Goal: Information Seeking & Learning: Check status

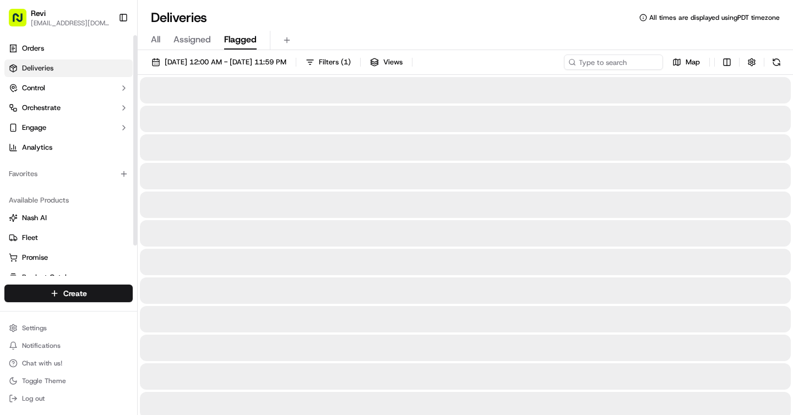
click at [229, 37] on span "Flagged" at bounding box center [240, 39] width 33 height 13
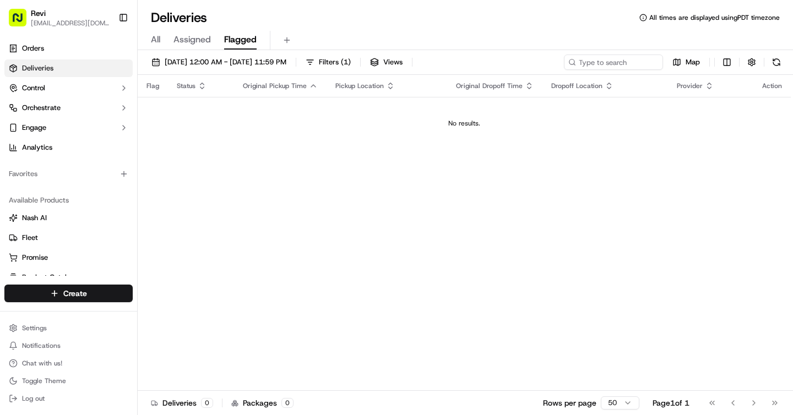
click at [203, 43] on span "Assigned" at bounding box center [192, 39] width 37 height 13
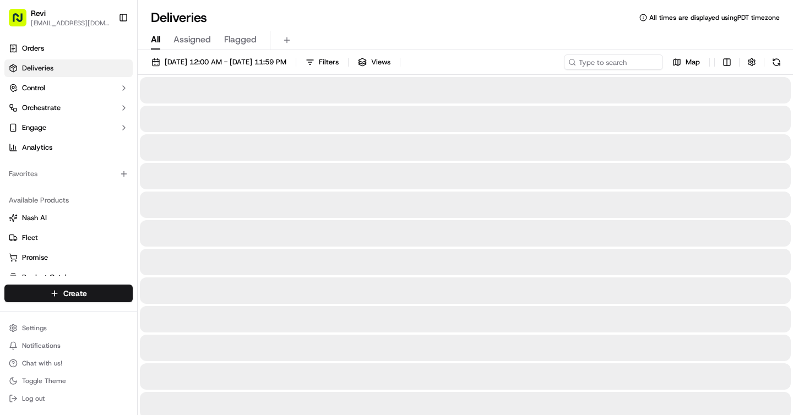
click at [160, 42] on span "All" at bounding box center [155, 39] width 9 height 13
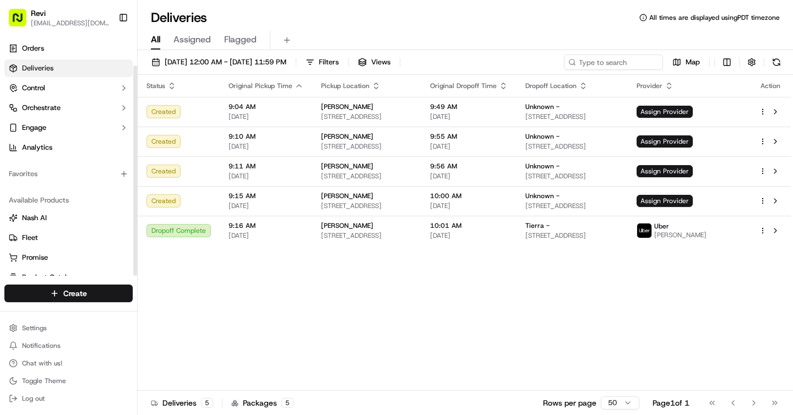
scroll to position [35, 0]
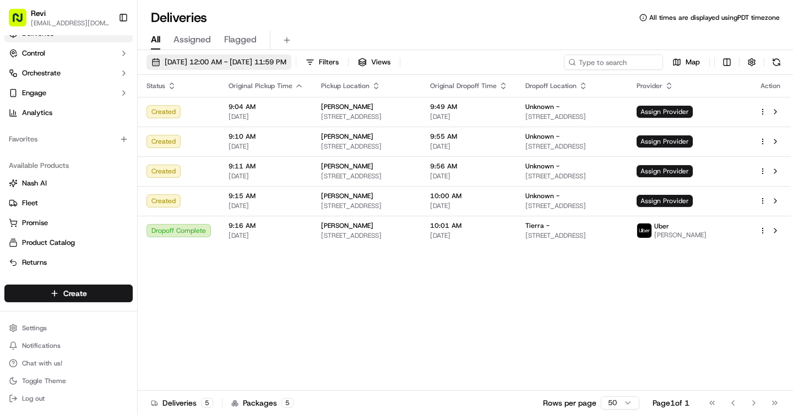
click at [174, 65] on span "[DATE] 12:00 AM - [DATE] 11:59 PM" at bounding box center [226, 62] width 122 height 10
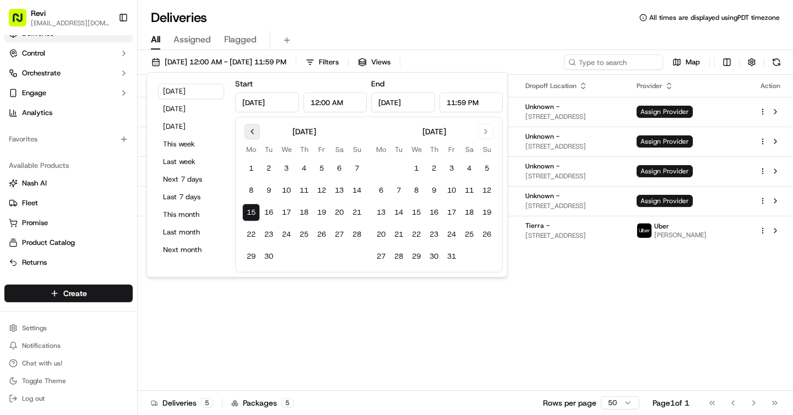
click at [252, 138] on button "Go to previous month" at bounding box center [252, 131] width 15 height 15
click at [321, 257] on button "29" at bounding box center [322, 257] width 18 height 18
type input "[DATE]"
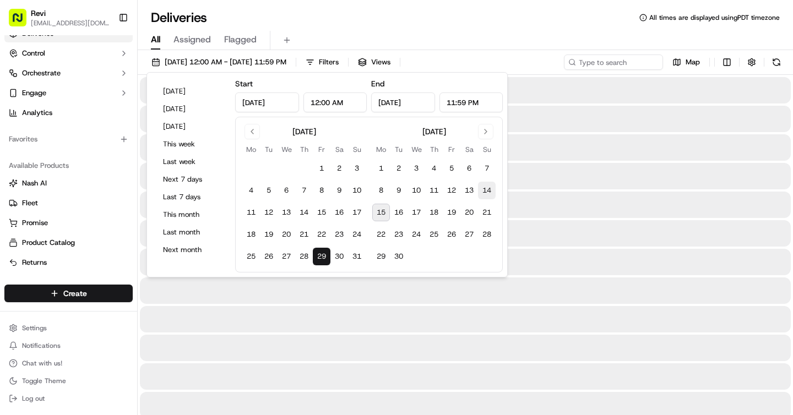
click at [487, 191] on button "14" at bounding box center [487, 191] width 18 height 18
type input "[DATE]"
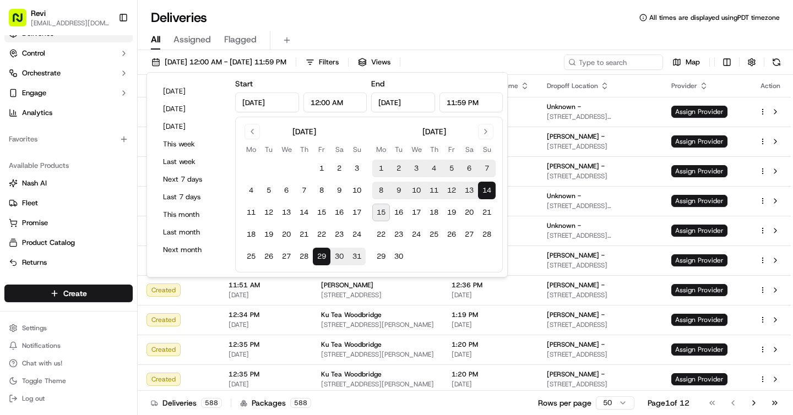
click at [493, 60] on div "[DATE] 12:00 AM - [DATE] 11:59 PM Filters Views Map" at bounding box center [466, 65] width 656 height 20
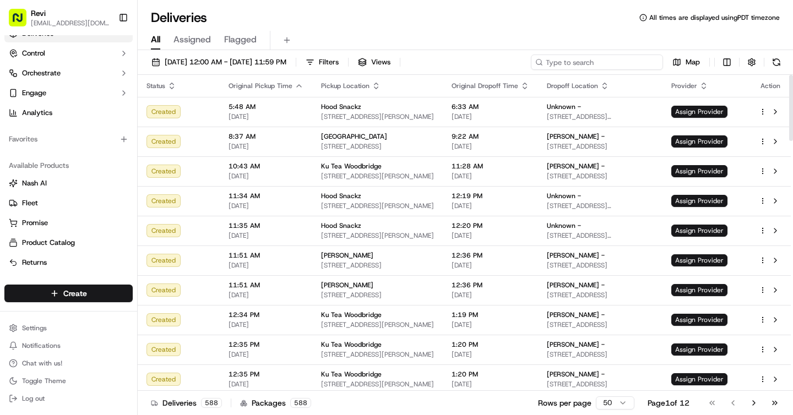
click at [621, 68] on input at bounding box center [597, 62] width 132 height 15
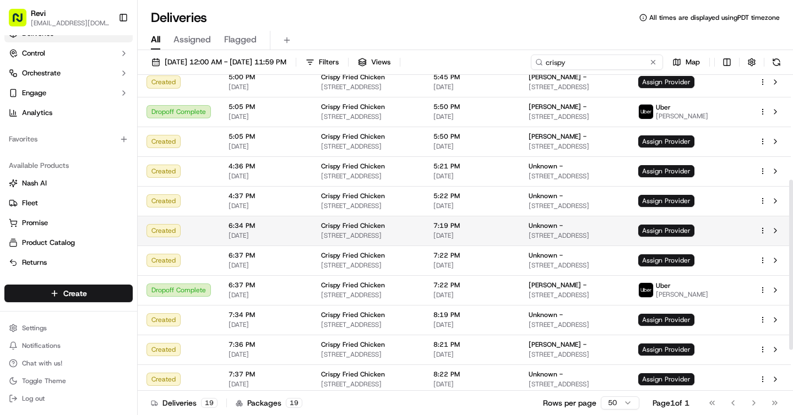
scroll to position [195, 0]
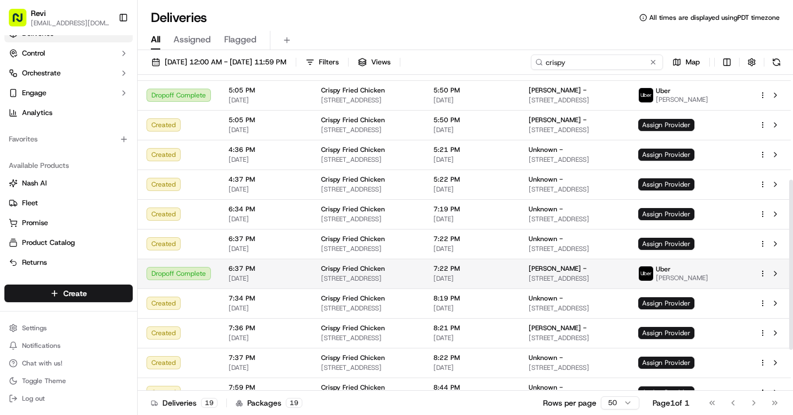
type input "crispy"
click at [425, 271] on td "Crispy Fried Chicken [STREET_ADDRESS]" at bounding box center [368, 274] width 112 height 30
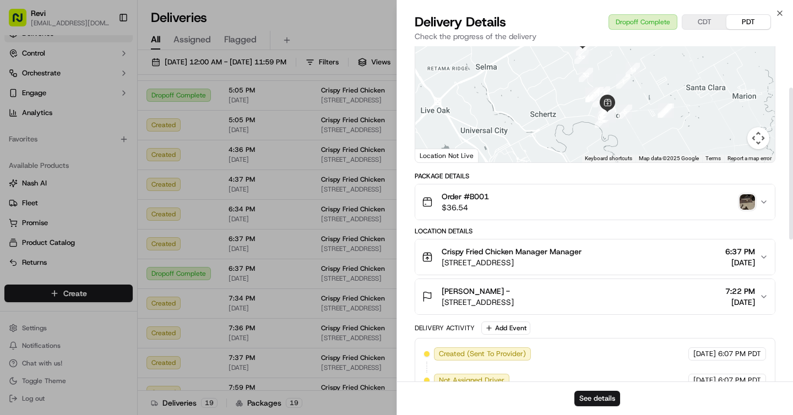
scroll to position [179, 0]
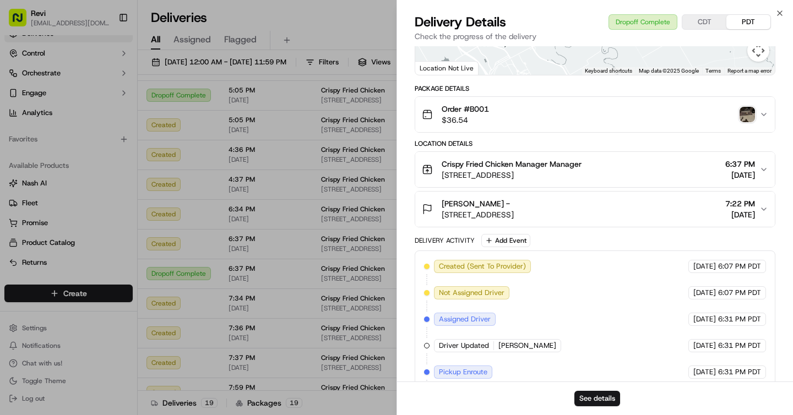
click at [765, 113] on icon "button" at bounding box center [764, 114] width 4 height 2
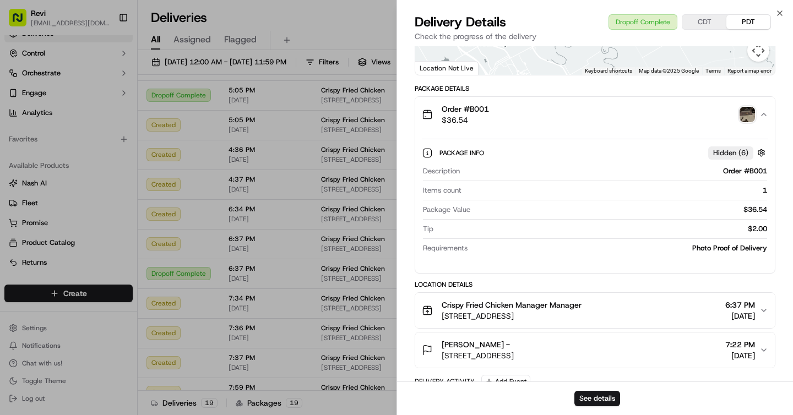
click at [765, 113] on icon "button" at bounding box center [764, 114] width 9 height 9
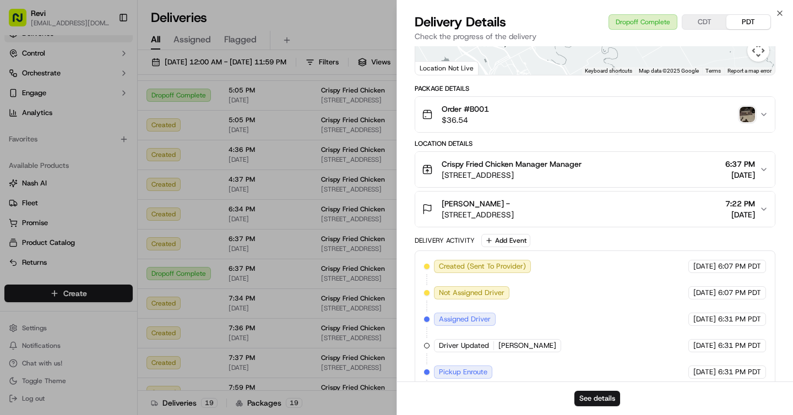
click at [780, 6] on div "Close Delivery Details Dropoff Complete CDT PDT Check the progress of the deliv…" at bounding box center [595, 207] width 397 height 415
click at [718, 24] on button "CDT" at bounding box center [705, 22] width 44 height 14
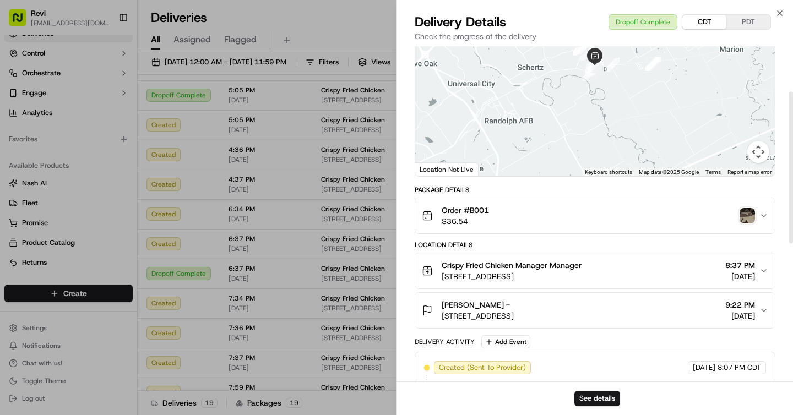
scroll to position [0, 0]
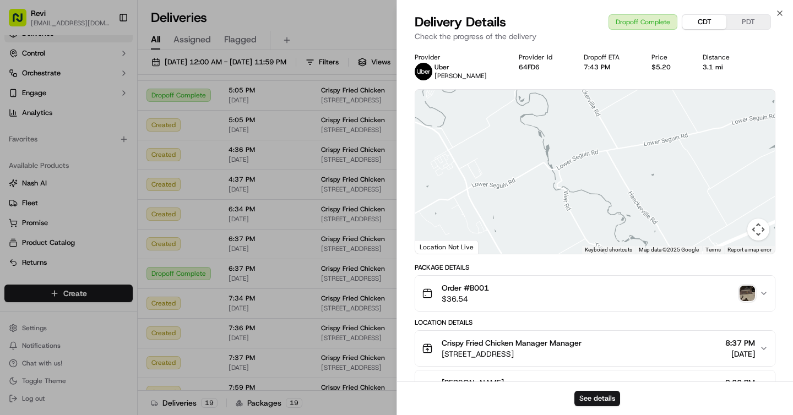
click at [754, 294] on img "button" at bounding box center [747, 293] width 15 height 15
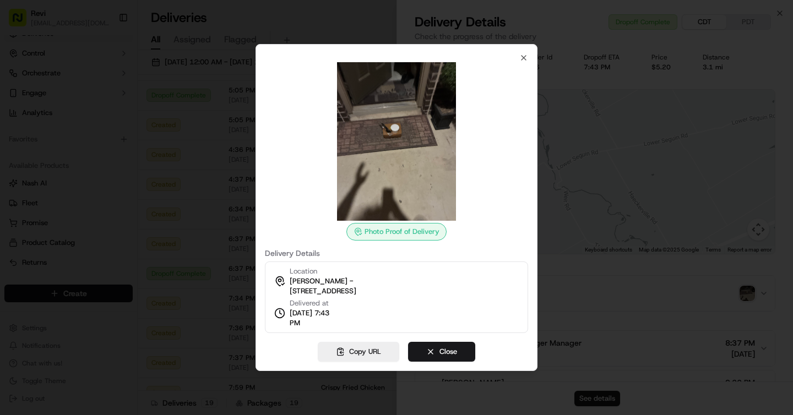
click at [392, 229] on div "Photo Proof of Delivery" at bounding box center [397, 232] width 100 height 18
click at [391, 127] on img at bounding box center [396, 141] width 159 height 159
click at [528, 59] on icon "button" at bounding box center [524, 57] width 9 height 9
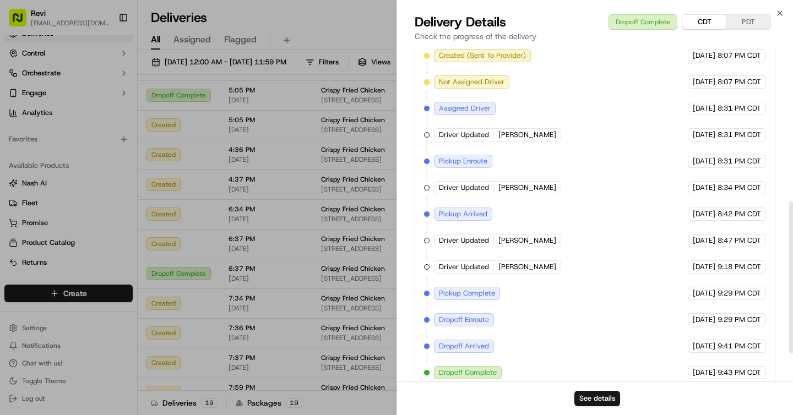
scroll to position [404, 0]
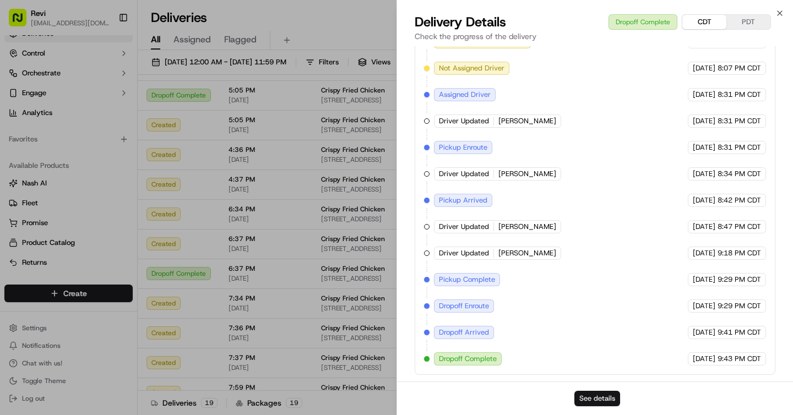
click at [602, 392] on button "See details" at bounding box center [598, 398] width 46 height 15
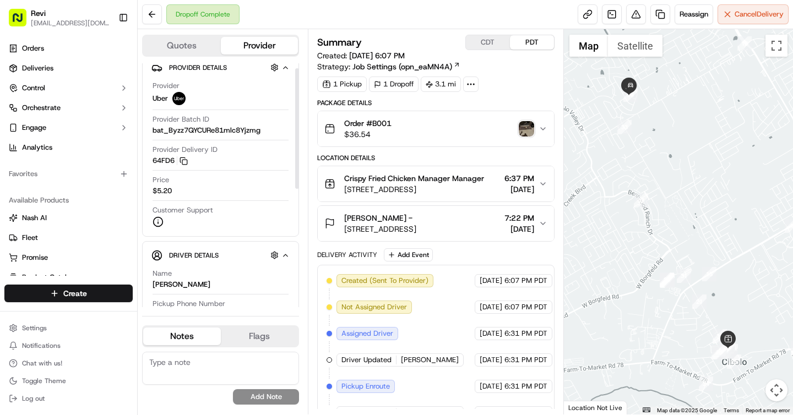
click at [237, 338] on button "Flags" at bounding box center [260, 337] width 78 height 18
click at [191, 342] on button "Notes" at bounding box center [182, 337] width 78 height 18
